Goal: Navigation & Orientation: Find specific page/section

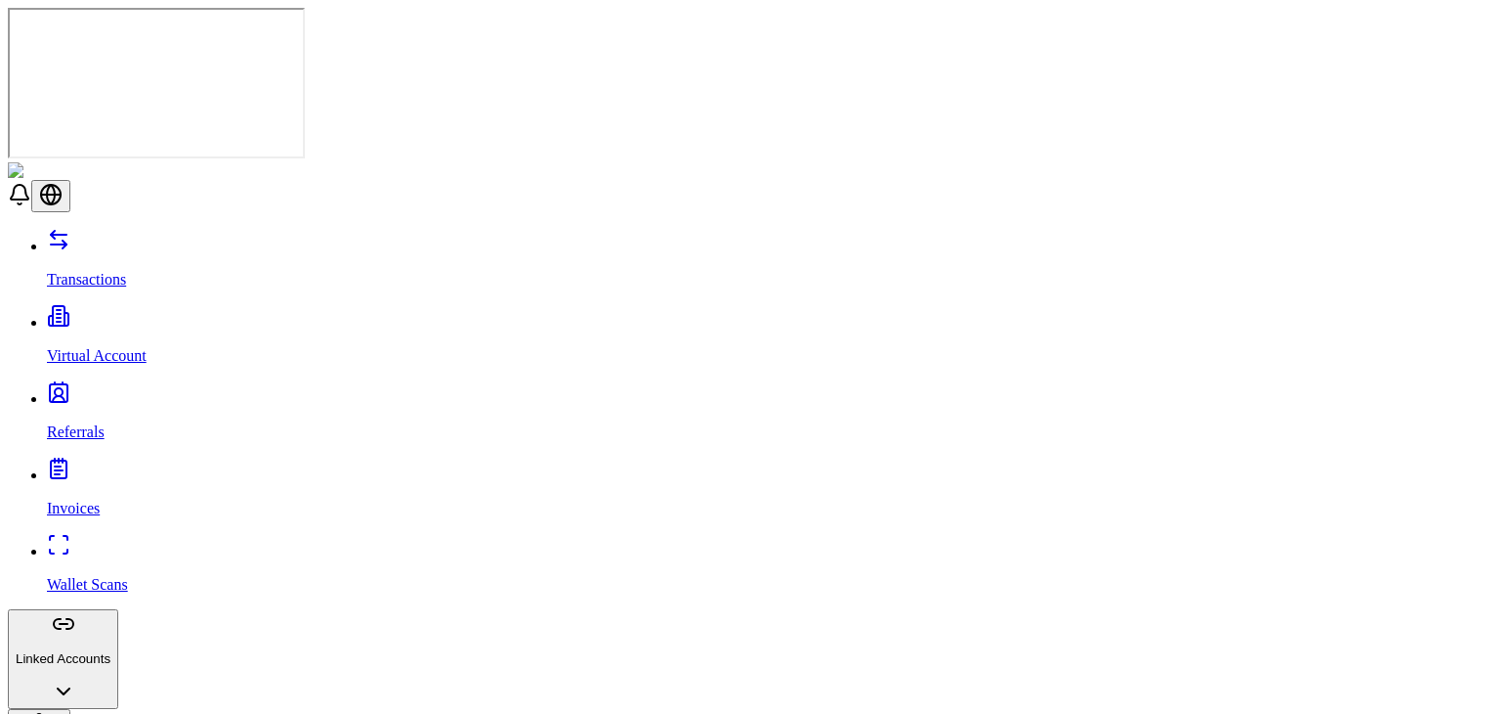
scroll to position [532, 0]
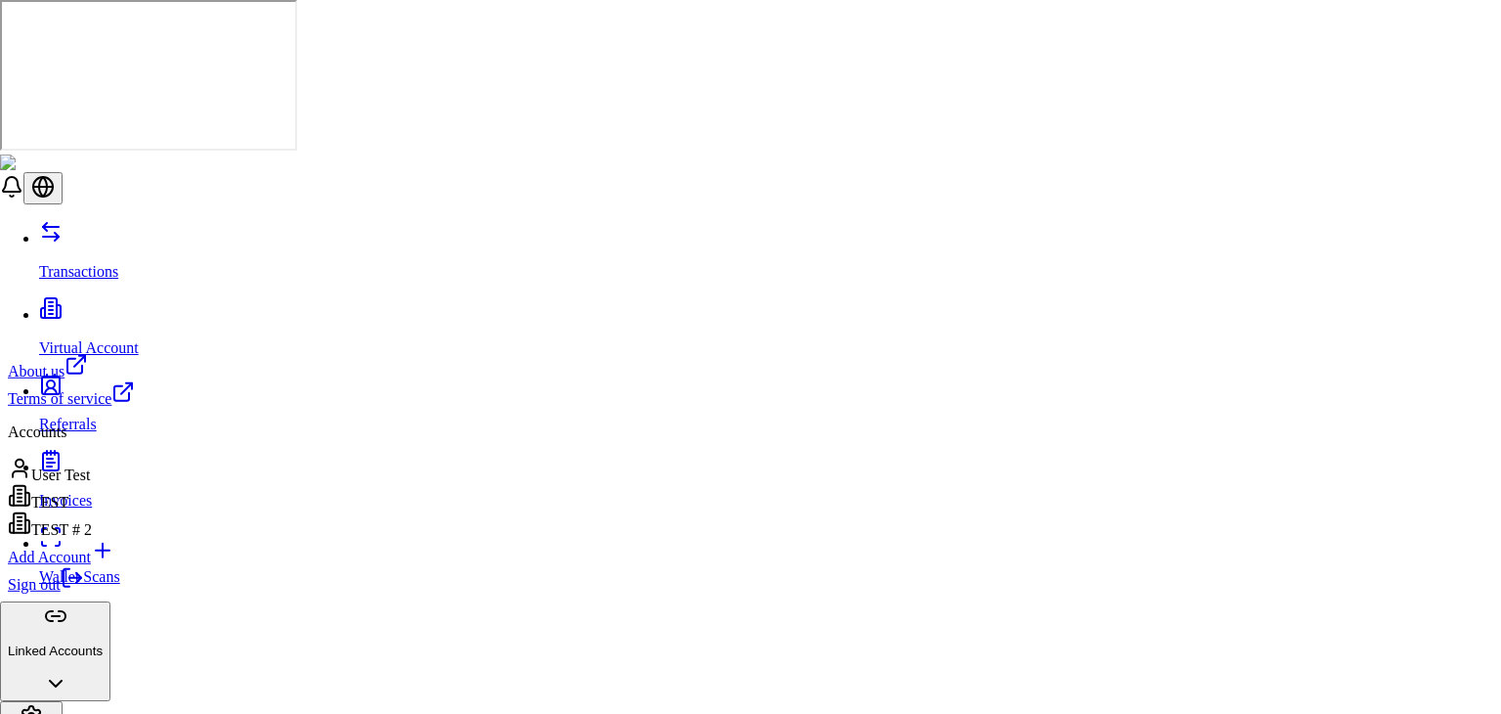
click at [84, 592] on link "Sign out" at bounding box center [46, 584] width 76 height 17
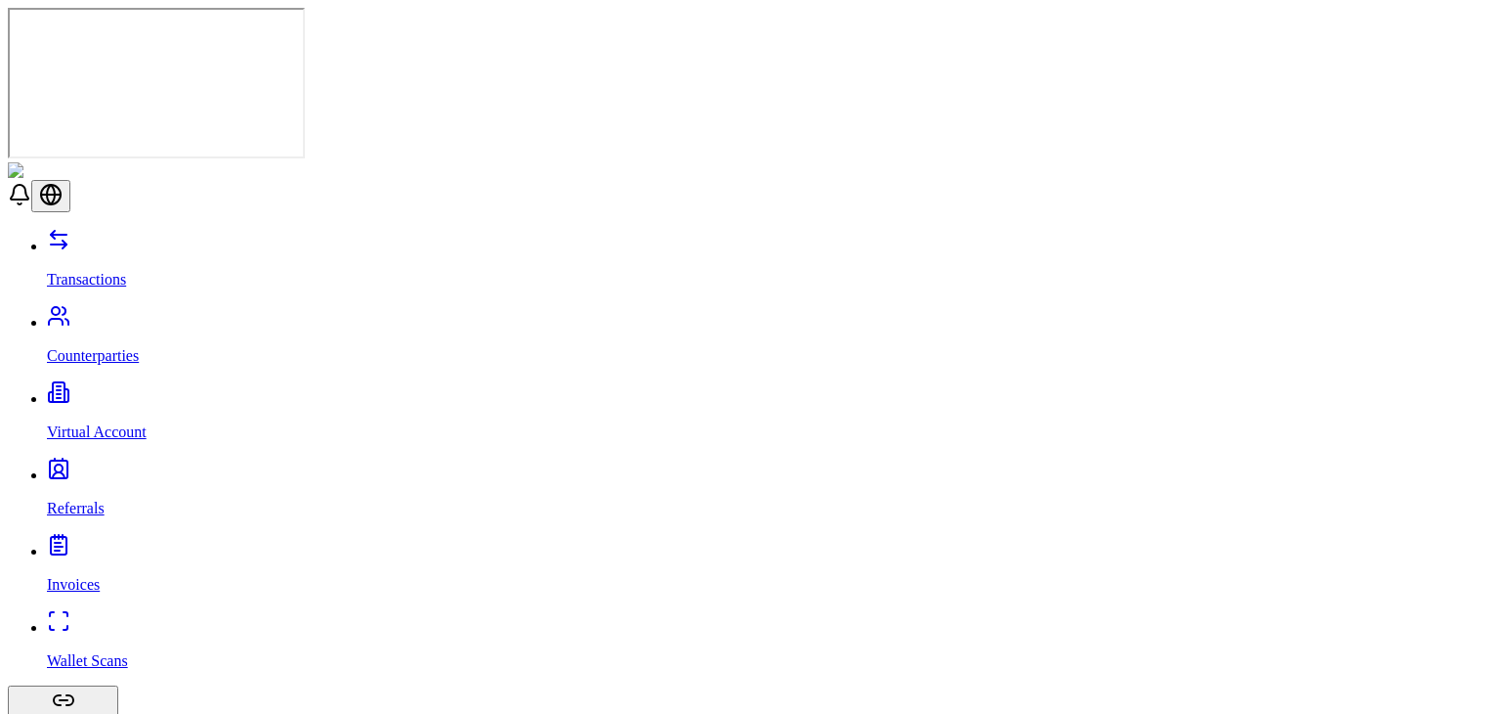
click at [138, 390] on link "Virtual Account" at bounding box center [770, 415] width 1447 height 51
